Goal: Task Accomplishment & Management: Use online tool/utility

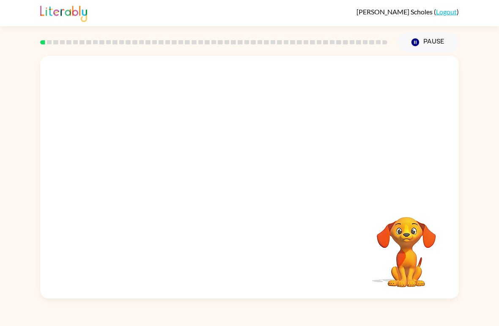
click at [414, 257] on video "Your browser must support playing .mp4 files to use Literably. Please try using…" at bounding box center [406, 246] width 85 height 85
click at [415, 37] on button "Pause Pause" at bounding box center [427, 42] width 61 height 19
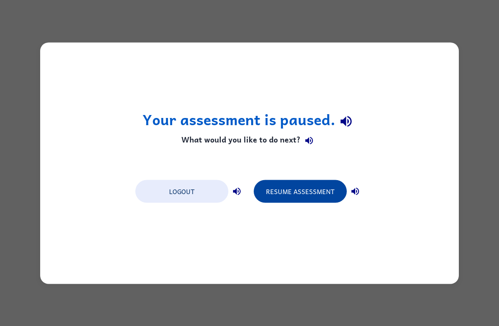
click at [325, 188] on button "Resume Assessment" at bounding box center [300, 191] width 93 height 23
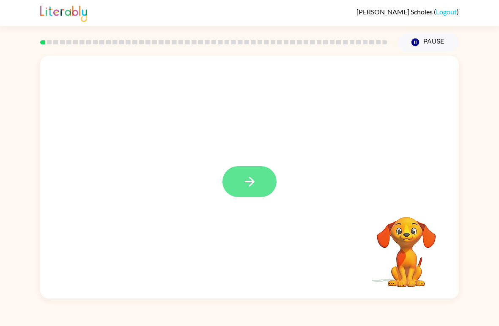
click at [243, 185] on icon "button" at bounding box center [249, 181] width 15 height 15
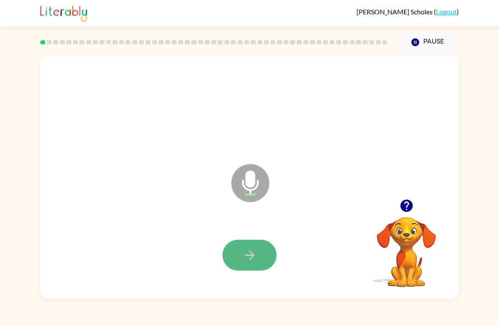
click at [243, 254] on icon "button" at bounding box center [249, 255] width 15 height 15
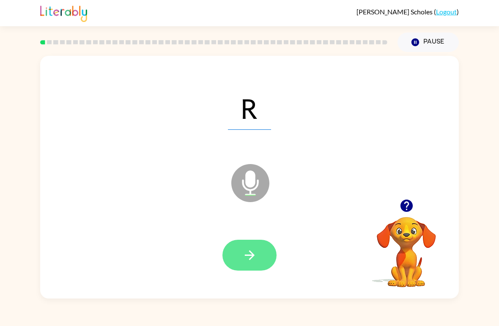
click at [248, 263] on button "button" at bounding box center [249, 255] width 54 height 31
click at [248, 262] on icon "button" at bounding box center [249, 255] width 15 height 15
click at [252, 256] on icon "button" at bounding box center [249, 255] width 10 height 10
click at [259, 249] on button "button" at bounding box center [249, 255] width 54 height 31
click at [267, 243] on button "button" at bounding box center [249, 255] width 54 height 31
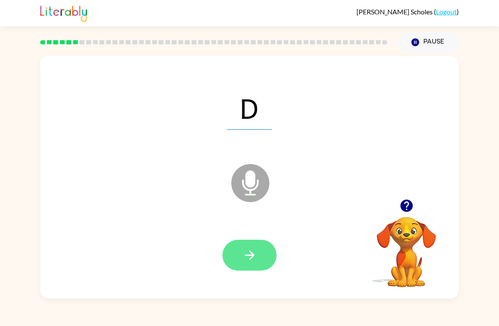
click at [247, 257] on icon "button" at bounding box center [249, 255] width 15 height 15
click at [241, 243] on button "button" at bounding box center [249, 255] width 54 height 31
click at [257, 251] on button "button" at bounding box center [249, 255] width 54 height 31
click at [248, 262] on icon "button" at bounding box center [249, 255] width 15 height 15
click at [249, 256] on icon "button" at bounding box center [249, 255] width 15 height 15
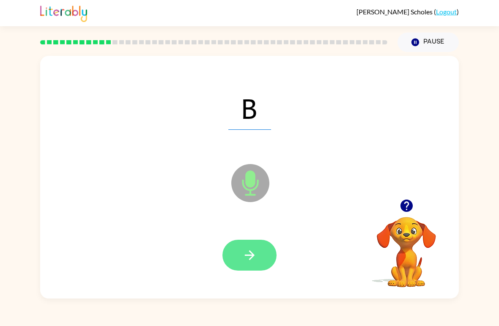
click at [240, 261] on button "button" at bounding box center [249, 255] width 54 height 31
click at [241, 252] on button "button" at bounding box center [249, 255] width 54 height 31
click at [252, 256] on icon "button" at bounding box center [249, 255] width 10 height 10
click at [245, 250] on icon "button" at bounding box center [249, 255] width 15 height 15
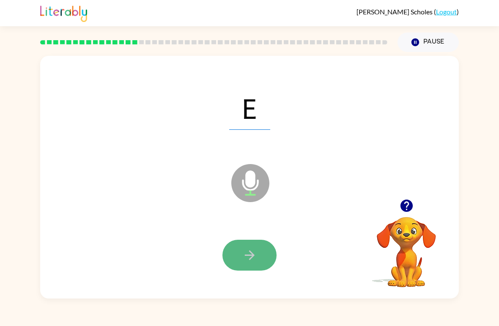
click at [251, 252] on icon "button" at bounding box center [249, 255] width 15 height 15
click at [264, 258] on button "button" at bounding box center [249, 255] width 54 height 31
click at [262, 240] on button "button" at bounding box center [249, 255] width 54 height 31
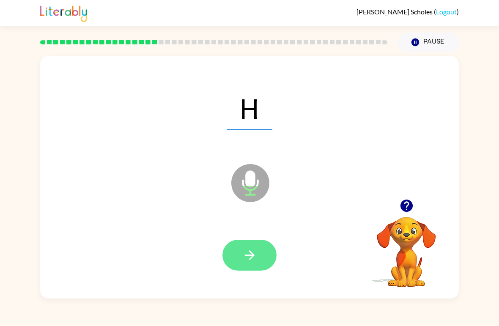
click at [256, 255] on icon "button" at bounding box center [249, 255] width 15 height 15
click at [249, 255] on icon "button" at bounding box center [249, 255] width 15 height 15
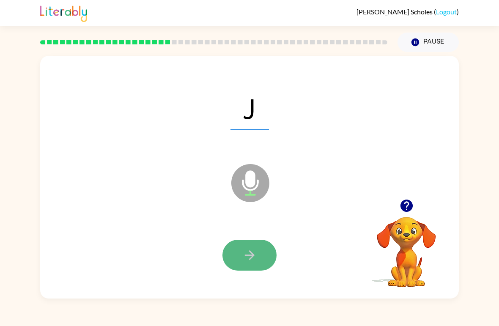
click at [253, 255] on icon "button" at bounding box center [249, 255] width 10 height 10
click at [258, 253] on button "button" at bounding box center [249, 255] width 54 height 31
click at [254, 253] on icon "button" at bounding box center [249, 255] width 15 height 15
click at [256, 256] on icon "button" at bounding box center [249, 255] width 15 height 15
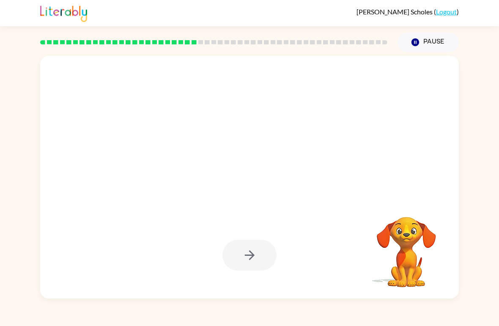
click at [405, 265] on video "Your browser must support playing .mp4 files to use Literably. Please try using…" at bounding box center [406, 246] width 85 height 85
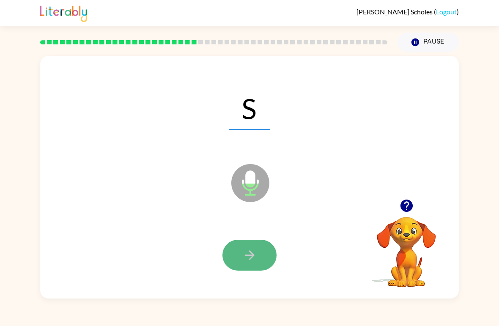
click at [257, 254] on button "button" at bounding box center [249, 255] width 54 height 31
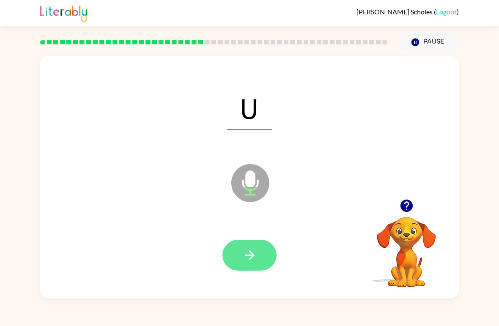
click at [255, 255] on icon "button" at bounding box center [249, 255] width 15 height 15
click at [242, 248] on icon "button" at bounding box center [249, 255] width 15 height 15
click at [261, 257] on button "button" at bounding box center [249, 255] width 54 height 31
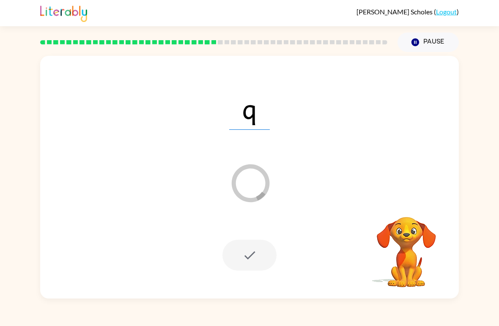
click at [265, 259] on div at bounding box center [249, 255] width 54 height 31
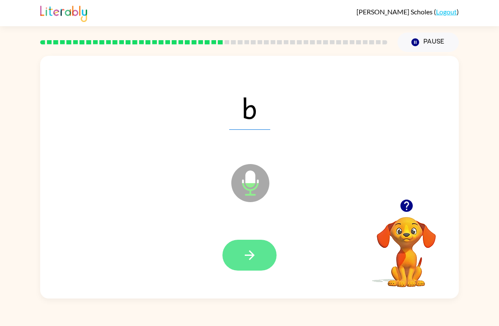
click at [254, 253] on icon "button" at bounding box center [249, 255] width 15 height 15
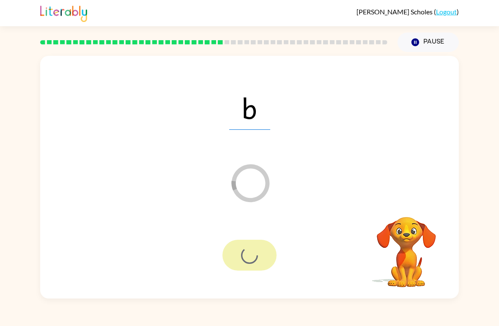
click at [395, 263] on video "Your browser must support playing .mp4 files to use Literably. Please try using…" at bounding box center [406, 246] width 85 height 85
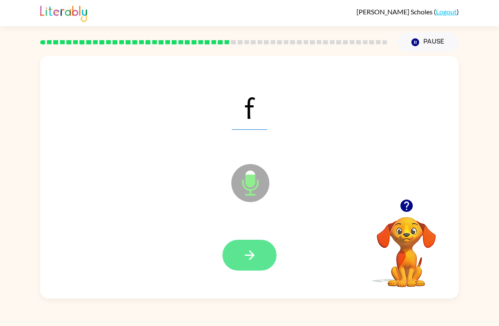
click at [256, 256] on icon "button" at bounding box center [249, 255] width 15 height 15
click at [259, 251] on button "button" at bounding box center [249, 255] width 54 height 31
click at [254, 259] on icon "button" at bounding box center [249, 255] width 15 height 15
click at [275, 252] on button "button" at bounding box center [249, 255] width 54 height 31
click at [258, 255] on button "button" at bounding box center [249, 255] width 54 height 31
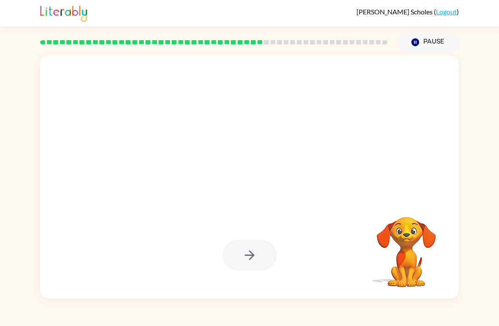
click at [378, 297] on div at bounding box center [249, 177] width 418 height 243
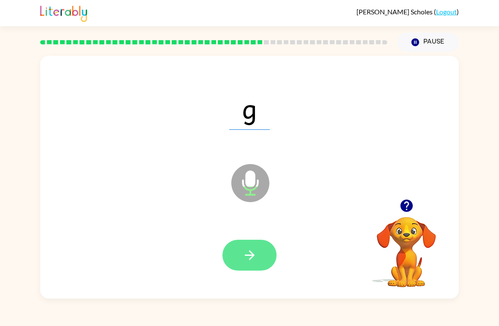
click at [259, 258] on button "button" at bounding box center [249, 255] width 54 height 31
click at [253, 253] on icon "button" at bounding box center [249, 255] width 15 height 15
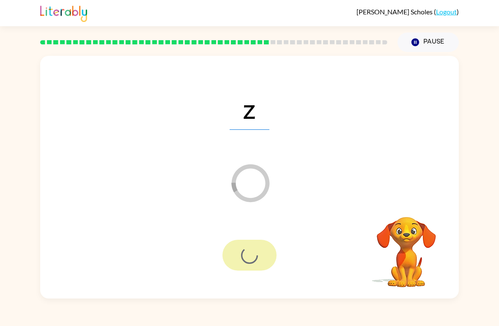
click at [491, 311] on div "Tate Scholes ( Logout ) Pause Pause z Loader Your response is being sent to our…" at bounding box center [249, 163] width 499 height 326
click at [411, 44] on icon "Pause" at bounding box center [414, 42] width 9 height 9
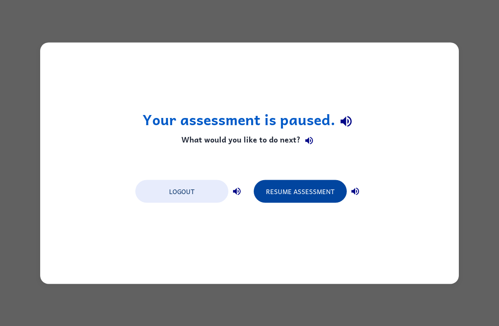
click at [323, 192] on button "Resume Assessment" at bounding box center [300, 191] width 93 height 23
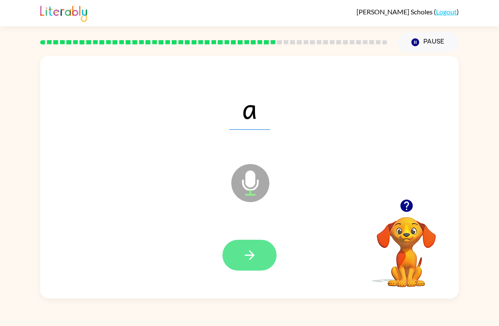
click at [258, 244] on button "button" at bounding box center [249, 255] width 54 height 31
click at [247, 245] on button "button" at bounding box center [249, 255] width 54 height 31
click at [254, 248] on button "button" at bounding box center [249, 255] width 54 height 31
click at [256, 262] on icon "button" at bounding box center [249, 255] width 15 height 15
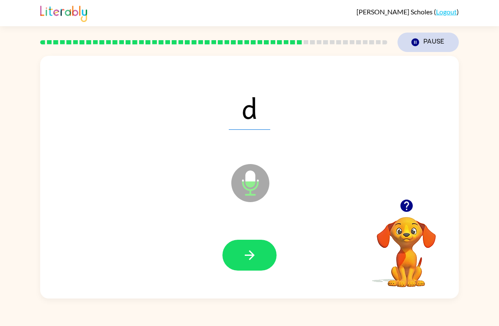
click at [409, 44] on button "Pause Pause" at bounding box center [427, 42] width 61 height 19
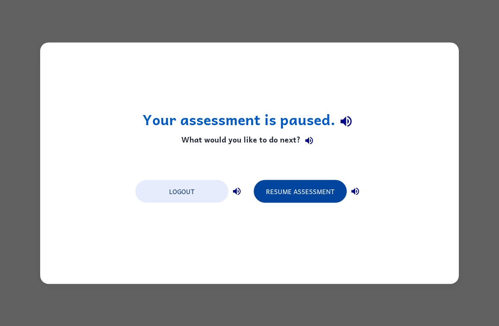
click at [320, 191] on button "Resume Assessment" at bounding box center [300, 191] width 93 height 23
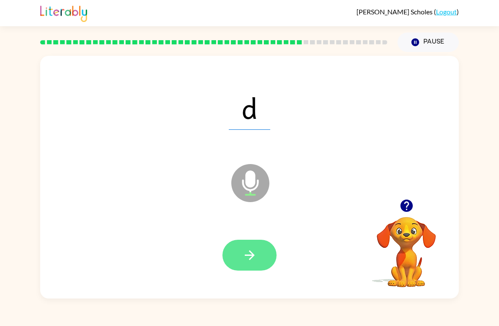
click at [251, 260] on icon "button" at bounding box center [249, 255] width 15 height 15
click at [264, 262] on button "button" at bounding box center [249, 255] width 54 height 31
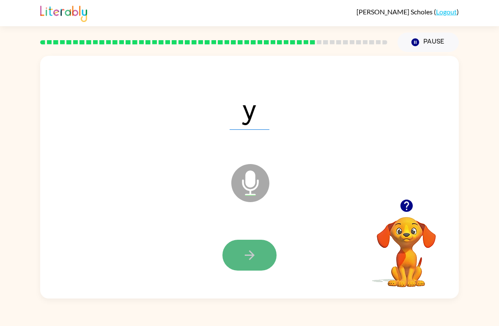
click at [254, 264] on button "button" at bounding box center [249, 255] width 54 height 31
click at [254, 257] on icon "button" at bounding box center [249, 255] width 15 height 15
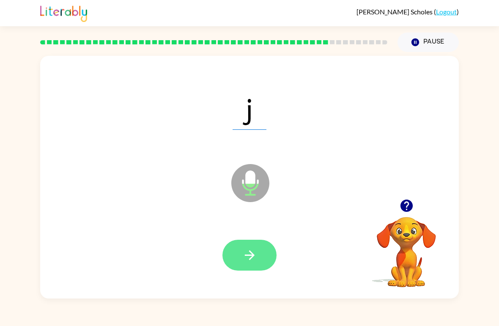
click at [257, 264] on button "button" at bounding box center [249, 255] width 54 height 31
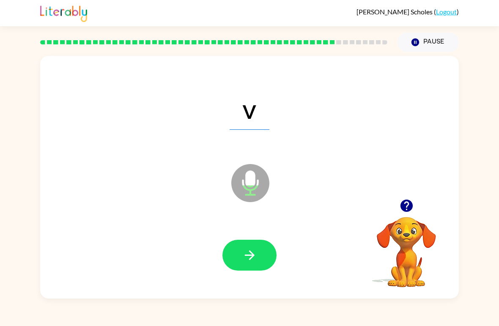
click at [466, 316] on div "Tate Scholes ( Logout ) Pause Pause v Microphone The Microphone is here when it…" at bounding box center [249, 163] width 499 height 326
click at [241, 252] on button "button" at bounding box center [249, 255] width 54 height 31
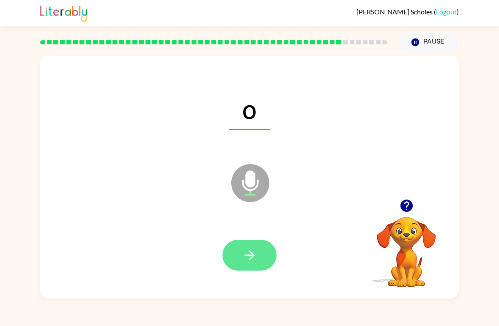
click at [252, 255] on icon "button" at bounding box center [249, 255] width 15 height 15
click at [257, 252] on button "button" at bounding box center [249, 255] width 54 height 31
click at [264, 248] on button "button" at bounding box center [249, 255] width 54 height 31
click at [254, 250] on icon "button" at bounding box center [249, 255] width 15 height 15
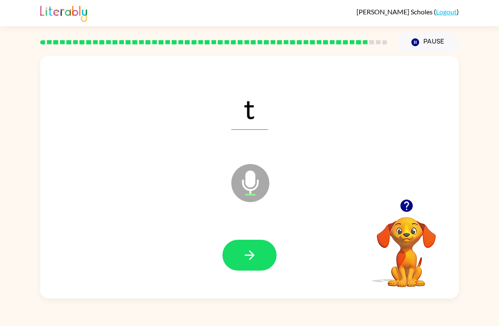
click at [269, 236] on div at bounding box center [249, 256] width 401 height 70
click at [267, 251] on button "button" at bounding box center [249, 255] width 54 height 31
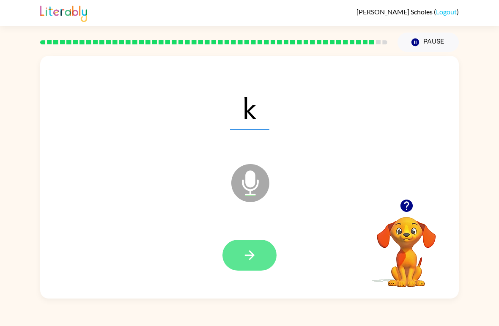
click at [253, 254] on icon "button" at bounding box center [249, 255] width 15 height 15
click at [242, 262] on icon "button" at bounding box center [249, 255] width 15 height 15
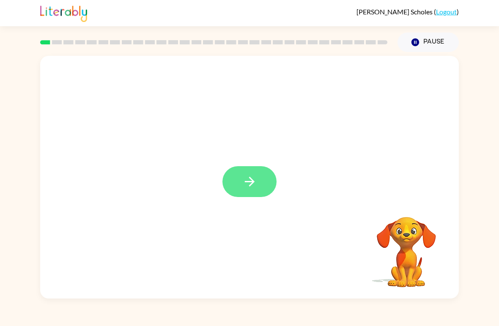
click at [262, 180] on button "button" at bounding box center [249, 181] width 54 height 31
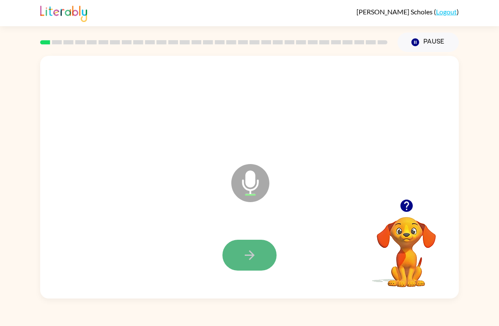
click at [242, 240] on button "button" at bounding box center [249, 255] width 54 height 31
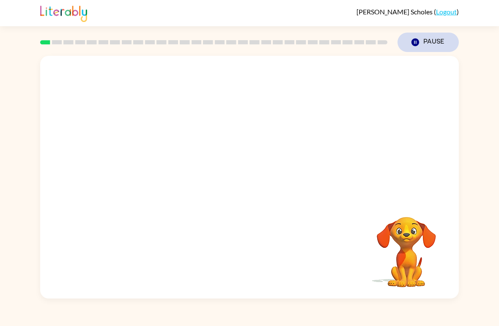
click at [423, 41] on button "Pause Pause" at bounding box center [427, 42] width 61 height 19
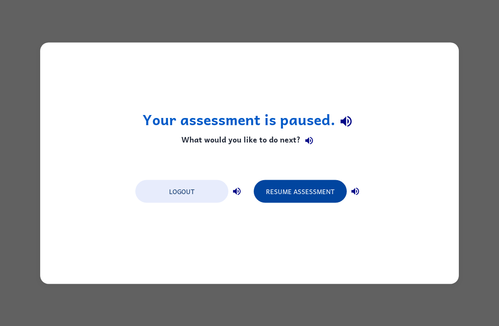
click at [319, 188] on button "Resume Assessment" at bounding box center [300, 191] width 93 height 23
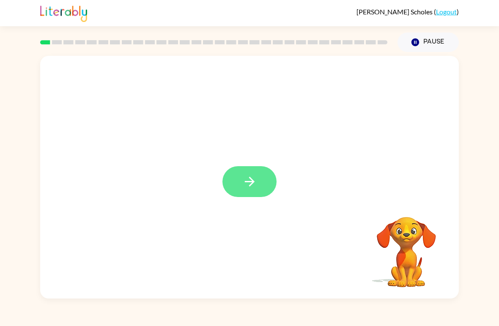
click at [247, 185] on icon "button" at bounding box center [249, 181] width 15 height 15
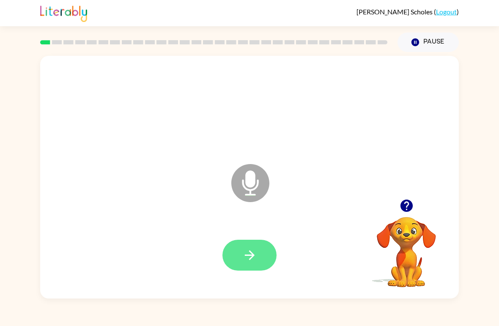
click at [256, 260] on icon "button" at bounding box center [249, 255] width 15 height 15
click at [260, 238] on div at bounding box center [249, 256] width 401 height 70
click at [254, 244] on button "button" at bounding box center [249, 255] width 54 height 31
click at [258, 262] on button "button" at bounding box center [249, 255] width 54 height 31
click at [256, 257] on icon "button" at bounding box center [249, 255] width 15 height 15
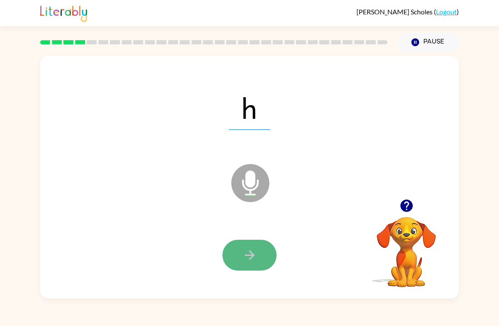
click at [241, 262] on button "button" at bounding box center [249, 255] width 54 height 31
click at [248, 252] on icon "button" at bounding box center [249, 255] width 15 height 15
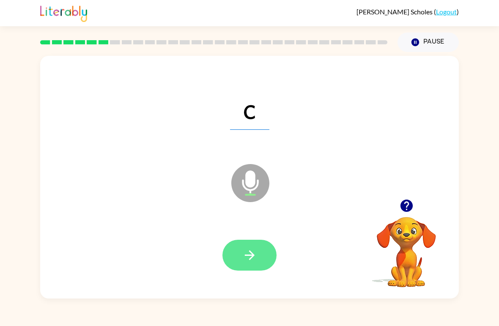
click at [248, 249] on icon "button" at bounding box center [249, 255] width 15 height 15
click at [260, 265] on button "button" at bounding box center [249, 255] width 54 height 31
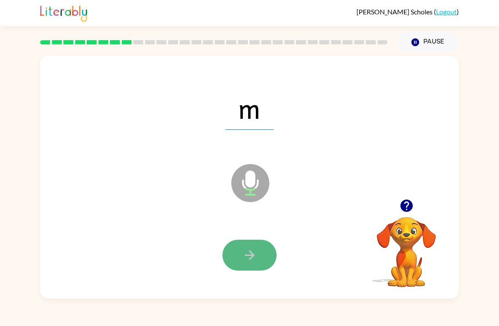
click at [250, 262] on icon "button" at bounding box center [249, 255] width 15 height 15
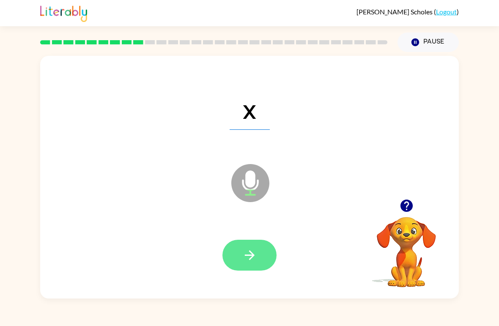
click at [238, 246] on button "button" at bounding box center [249, 255] width 54 height 31
click at [253, 262] on icon "button" at bounding box center [249, 255] width 15 height 15
click at [249, 259] on icon "button" at bounding box center [249, 255] width 15 height 15
click at [237, 248] on button "button" at bounding box center [249, 255] width 54 height 31
click at [252, 259] on icon "button" at bounding box center [249, 255] width 15 height 15
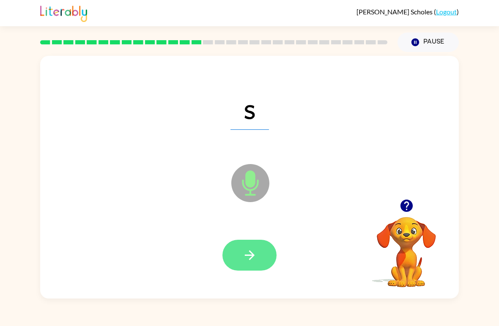
click at [251, 256] on icon "button" at bounding box center [249, 255] width 15 height 15
click at [245, 267] on button "button" at bounding box center [249, 255] width 54 height 31
click at [252, 254] on icon "button" at bounding box center [249, 255] width 10 height 10
click at [247, 262] on icon "button" at bounding box center [249, 255] width 15 height 15
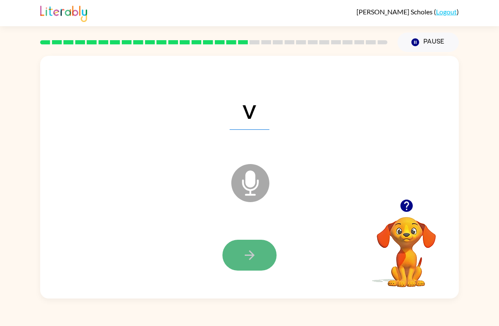
click at [260, 263] on button "button" at bounding box center [249, 255] width 54 height 31
click at [258, 255] on button "button" at bounding box center [249, 255] width 54 height 31
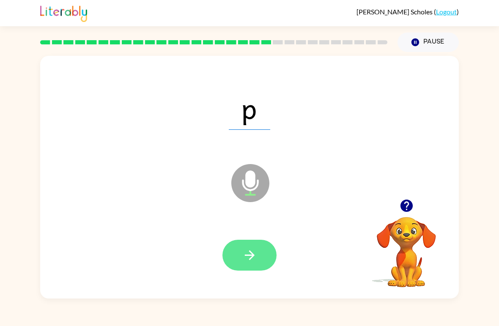
click at [246, 253] on icon "button" at bounding box center [249, 255] width 15 height 15
click at [246, 252] on div at bounding box center [249, 255] width 54 height 31
click at [241, 256] on button "button" at bounding box center [249, 255] width 54 height 31
click at [257, 240] on button "button" at bounding box center [249, 255] width 54 height 31
click at [247, 263] on button "button" at bounding box center [249, 255] width 54 height 31
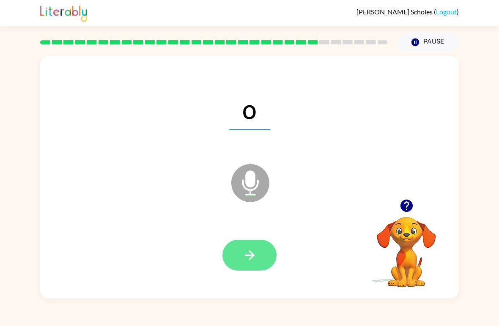
click at [254, 247] on button "button" at bounding box center [249, 255] width 54 height 31
click at [246, 244] on button "button" at bounding box center [249, 255] width 54 height 31
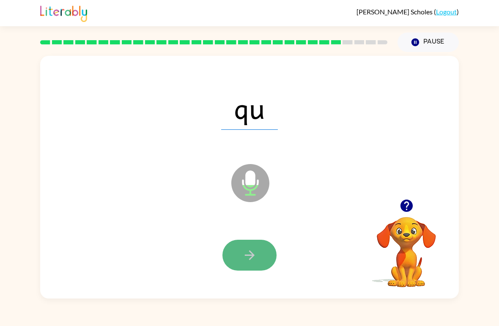
click at [261, 256] on button "button" at bounding box center [249, 255] width 54 height 31
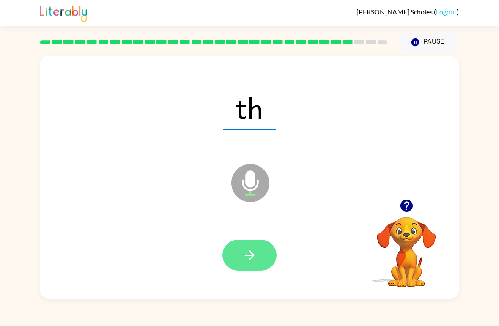
click at [261, 250] on button "button" at bounding box center [249, 255] width 54 height 31
click at [247, 253] on icon "button" at bounding box center [249, 255] width 15 height 15
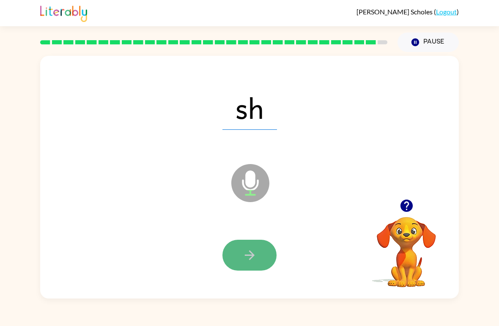
click at [258, 252] on button "button" at bounding box center [249, 255] width 54 height 31
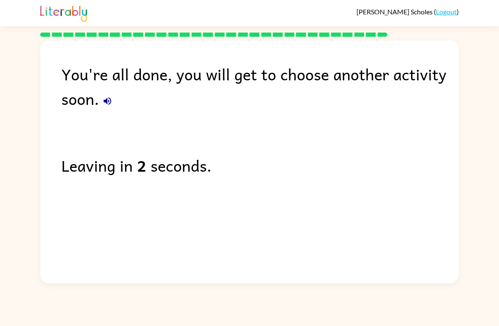
click at [445, 14] on link "Logout" at bounding box center [446, 12] width 21 height 8
